Goal: Information Seeking & Learning: Check status

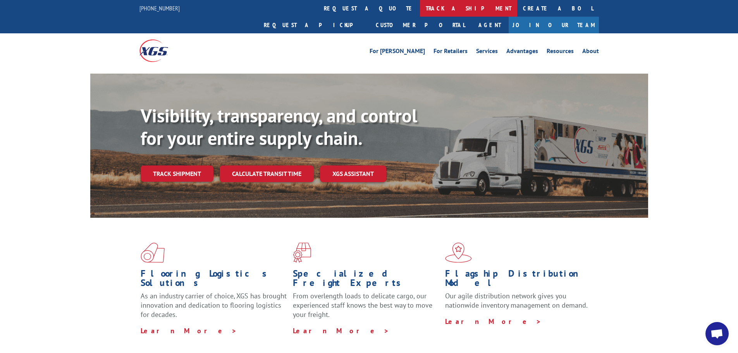
click at [420, 11] on link "track a shipment" at bounding box center [468, 8] width 97 height 17
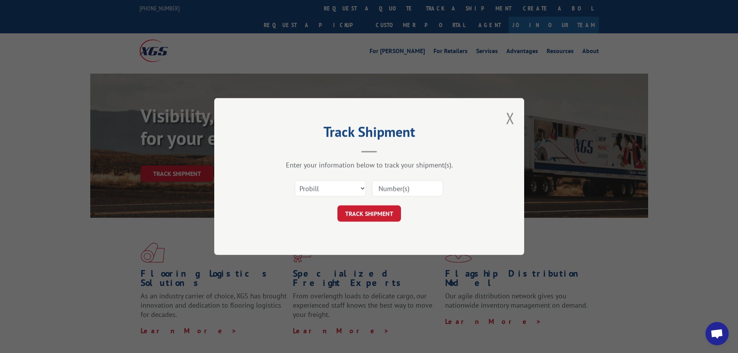
drag, startPoint x: 386, startPoint y: 188, endPoint x: 381, endPoint y: 191, distance: 5.7
click at [384, 188] on input at bounding box center [407, 188] width 71 height 16
type input "17665556"
click at [370, 210] on button "TRACK SHIPMENT" at bounding box center [369, 213] width 64 height 16
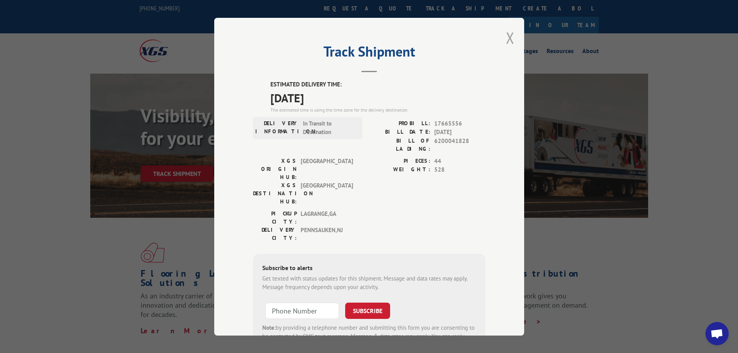
click at [506, 39] on button "Close modal" at bounding box center [510, 37] width 9 height 21
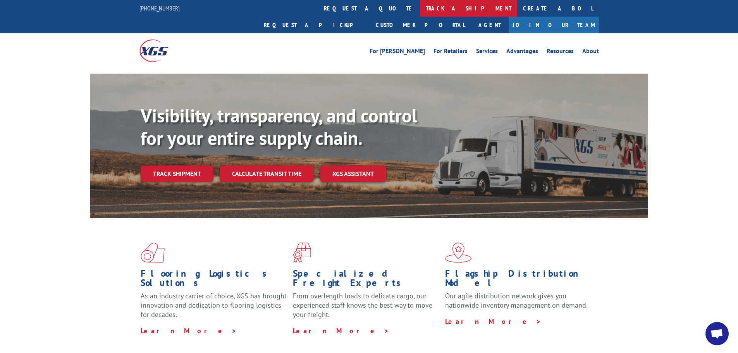
click at [420, 12] on link "track a shipment" at bounding box center [468, 8] width 97 height 17
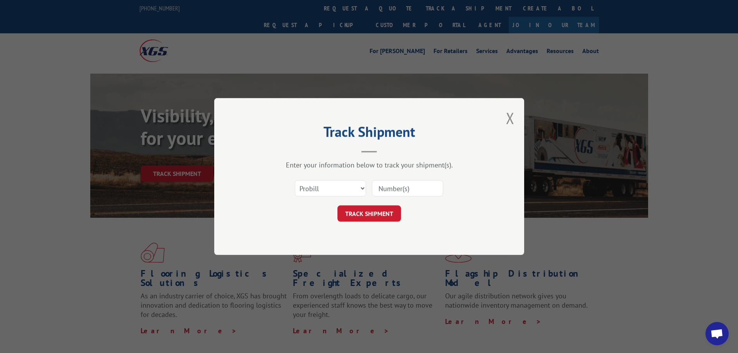
click at [404, 187] on input at bounding box center [407, 188] width 71 height 16
type input "15991685"
click at [358, 213] on button "TRACK SHIPMENT" at bounding box center [369, 213] width 64 height 16
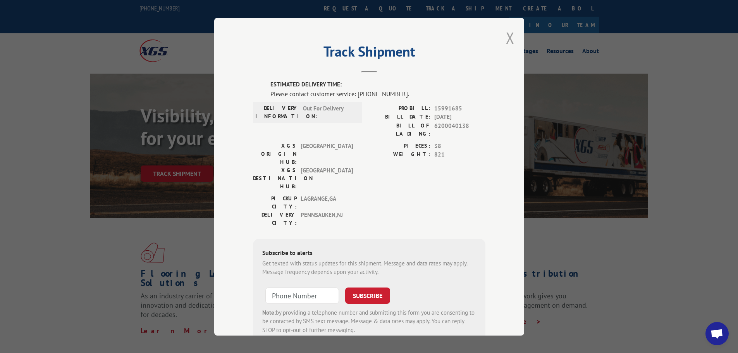
drag, startPoint x: 513, startPoint y: 39, endPoint x: 506, endPoint y: 40, distance: 7.4
click at [507, 39] on div "Track Shipment ESTIMATED DELIVERY TIME: Please contact customer service: [PHONE…" at bounding box center [369, 177] width 310 height 318
click at [506, 40] on button "Close modal" at bounding box center [510, 37] width 9 height 21
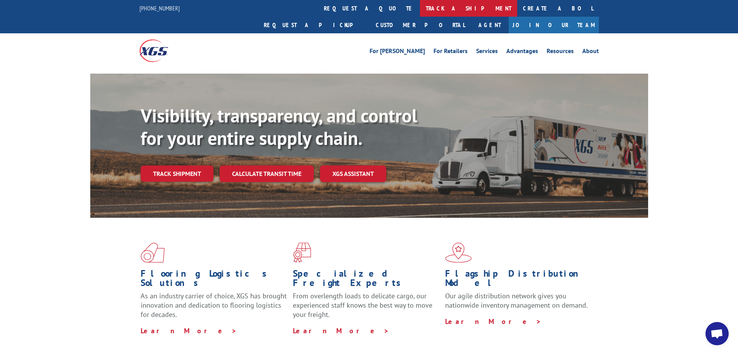
drag, startPoint x: 352, startPoint y: 9, endPoint x: 369, endPoint y: 66, distance: 59.4
click at [420, 10] on link "track a shipment" at bounding box center [468, 8] width 97 height 17
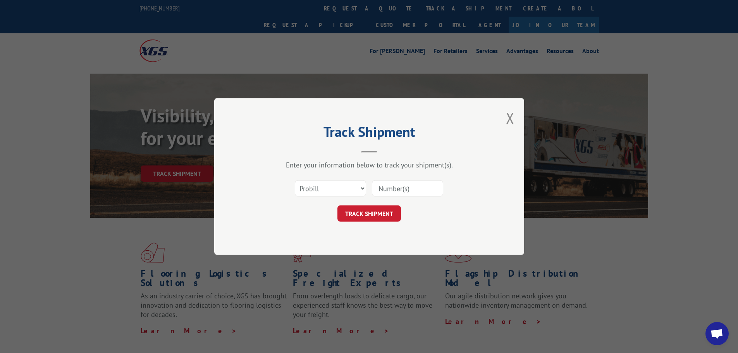
drag, startPoint x: 381, startPoint y: 189, endPoint x: 205, endPoint y: 221, distance: 179.4
click at [381, 189] on input at bounding box center [407, 188] width 71 height 16
type input "17633880"
click at [350, 217] on button "TRACK SHIPMENT" at bounding box center [369, 213] width 64 height 16
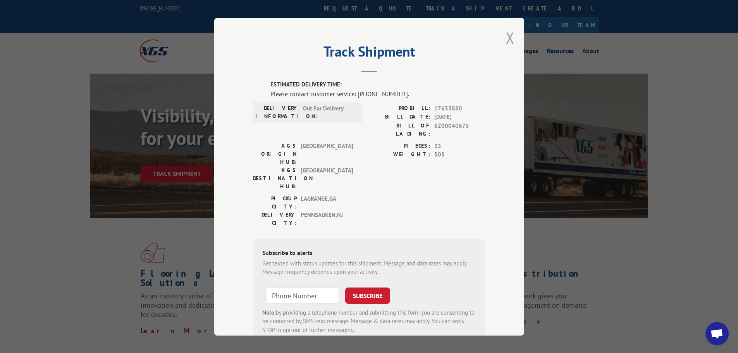
click at [507, 38] on button "Close modal" at bounding box center [510, 37] width 9 height 21
